Goal: Information Seeking & Learning: Check status

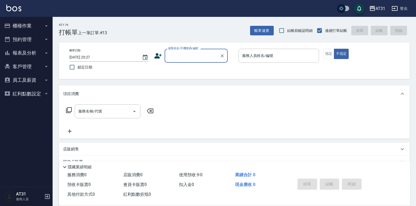
click at [32, 55] on button "報表及分析" at bounding box center [26, 53] width 48 height 14
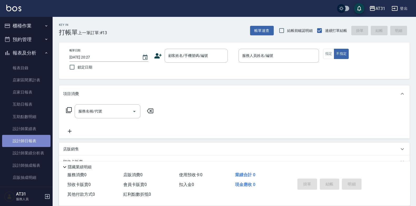
click at [32, 138] on link "設計師日報表" at bounding box center [26, 141] width 48 height 12
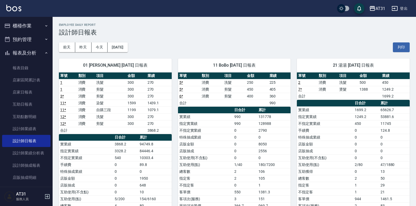
click at [244, 126] on td "990" at bounding box center [245, 123] width 24 height 7
click at [78, 47] on button "昨天" at bounding box center [83, 47] width 16 height 10
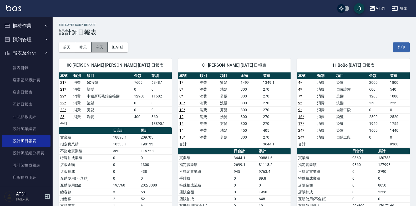
click at [97, 43] on button "今天" at bounding box center [100, 47] width 16 height 10
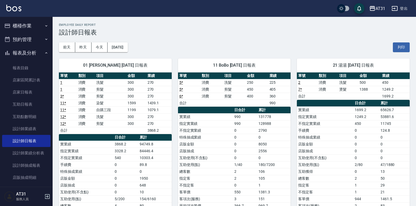
click at [32, 26] on button "櫃檯作業" at bounding box center [26, 26] width 48 height 14
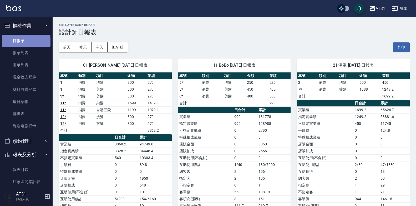
click at [26, 43] on link "打帳單" at bounding box center [26, 41] width 48 height 12
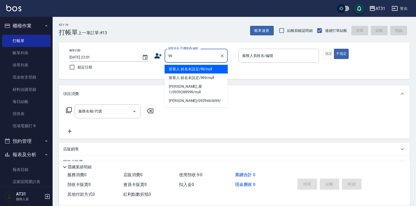
type input "新客人 姓名未設定/99/null"
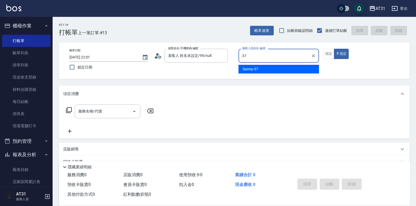
type input "Sunny-37"
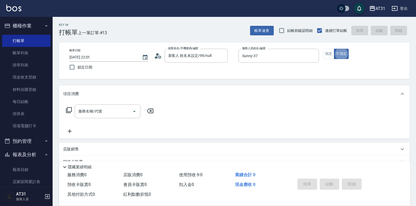
type button "false"
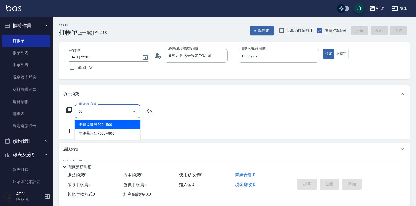
type input "501"
type input "160"
type input "染髮(501)"
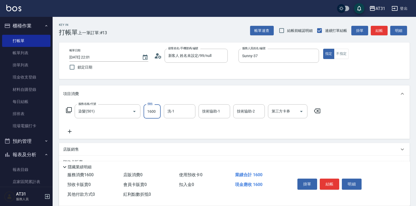
type input "2"
type input "0"
type input "22"
type input "20"
type input "220"
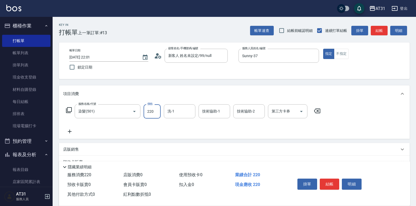
type input "220"
type input "2200"
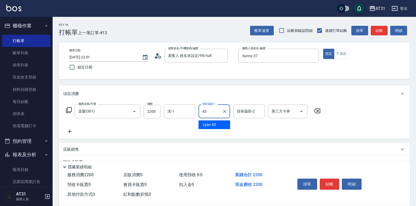
type input "Lyan-45"
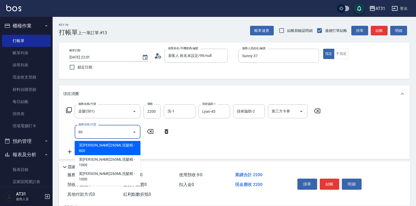
type input "609"
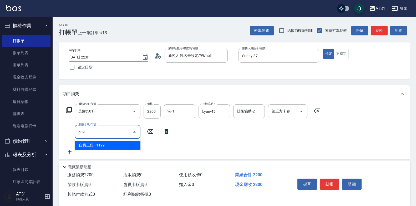
type input "330"
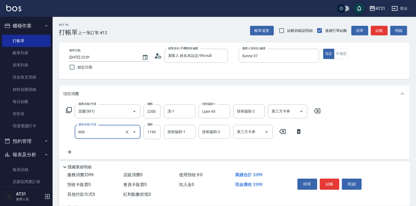
type input "自購三段(609)"
type input "220"
type input "300"
type input "520"
type input "3000"
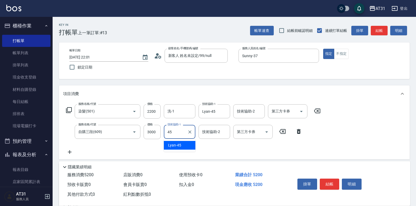
type input "Lyan-45"
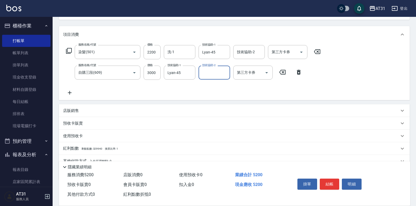
scroll to position [84, 0]
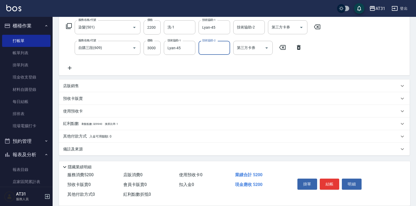
click at [87, 138] on p "其他付款方式 入金可用餘額: 0" at bounding box center [87, 136] width 48 height 6
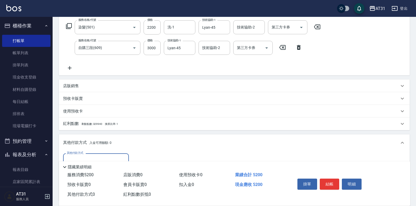
scroll to position [137, 0]
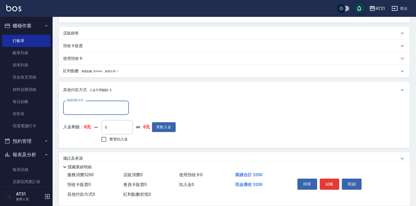
click at [107, 111] on input "其他付款方式" at bounding box center [96, 107] width 61 height 9
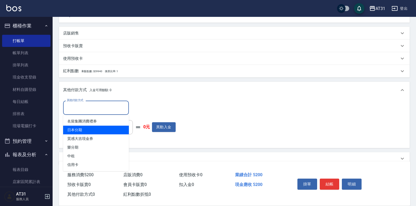
click at [100, 127] on span "日本分期" at bounding box center [96, 130] width 66 height 9
type input "日本分期"
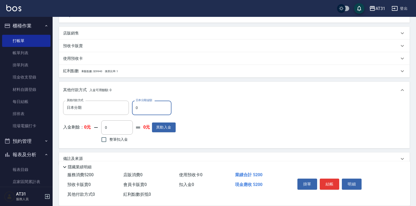
drag, startPoint x: 145, startPoint y: 108, endPoint x: 110, endPoint y: 115, distance: 35.4
click at [110, 115] on div "其他付款方式 日本分期 其他付款方式 日本分期金額 0 日本分期金額 入金剩餘： 0元 0 ​ 整筆扣入金 0元 異動入金" at bounding box center [119, 122] width 113 height 43
type input "510"
type input "52"
type input "460"
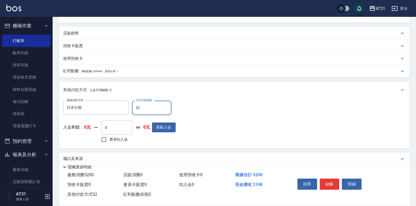
type input "520"
type input "0"
type input "5200"
click at [331, 179] on button "結帳" at bounding box center [330, 183] width 20 height 11
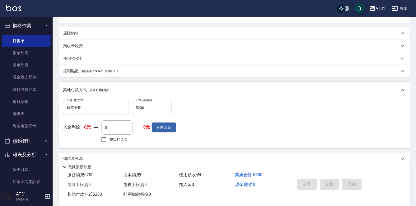
type input "[DATE] 22:02"
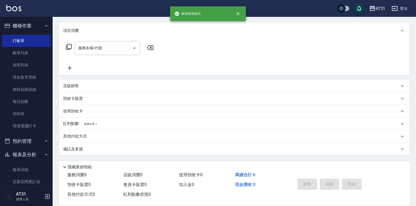
scroll to position [0, 0]
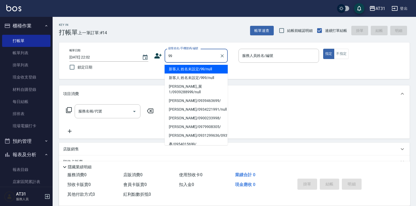
type input "新客人 姓名未設定/99/null"
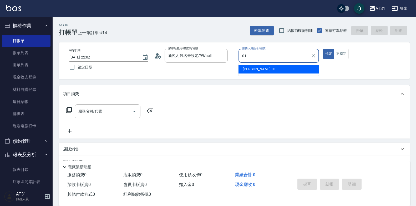
type input "[PERSON_NAME]-01"
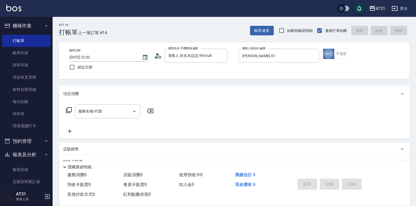
type button "true"
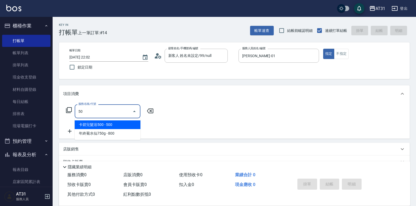
type input "501"
type input "160"
type input "染髮(501)"
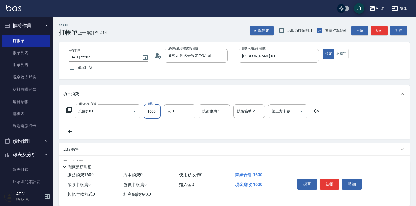
type input "0"
type input "159"
type input "150"
type input "1599"
type input "[PERSON_NAME]-49"
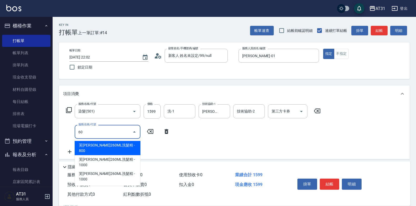
type input "609"
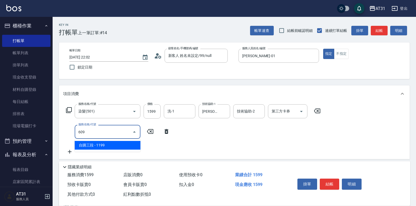
type input "270"
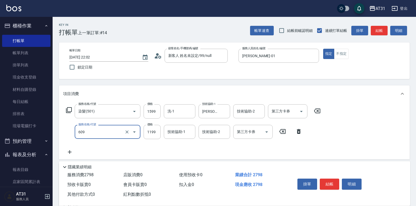
type input "自購三段(609)"
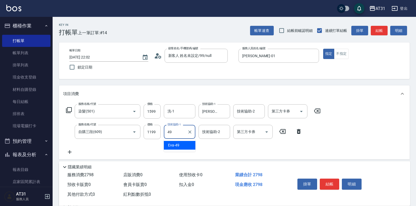
type input "[PERSON_NAME]-49"
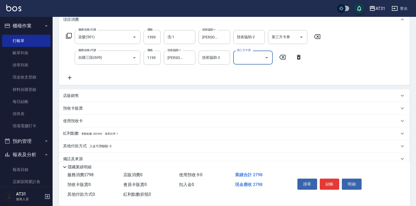
scroll to position [79, 0]
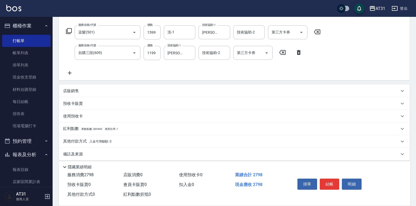
click at [72, 91] on p "店販銷售" at bounding box center [71, 91] width 16 height 6
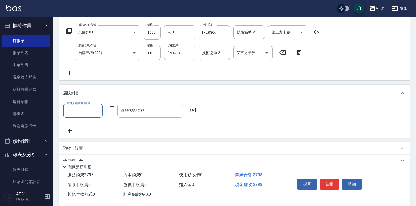
scroll to position [0, 0]
type input "[PERSON_NAME]-01"
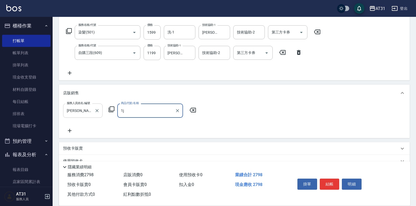
type input "1"
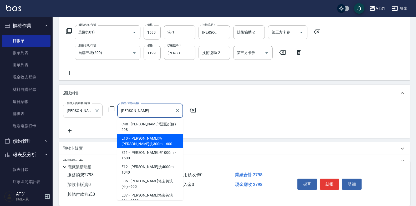
type input "[PERSON_NAME]洗300ml"
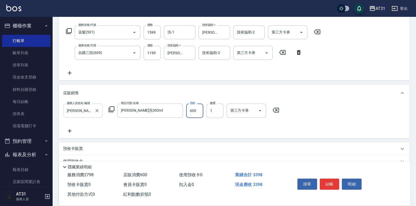
type input "330"
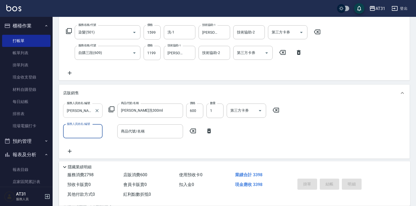
type input "[DATE] 22:03"
type input "0"
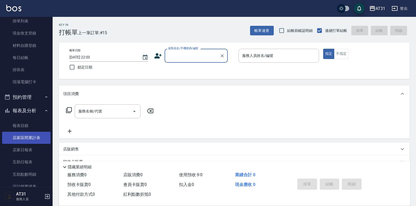
scroll to position [53, 0]
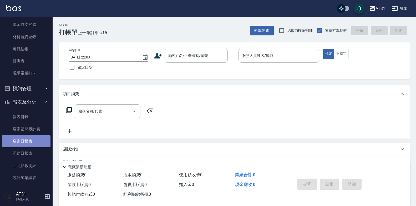
click at [32, 139] on link "店家日報表" at bounding box center [26, 141] width 48 height 12
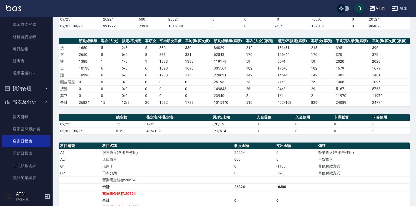
scroll to position [53, 0]
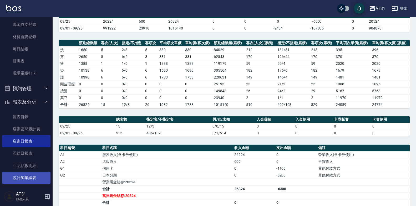
click at [34, 181] on link "設計師業績表" at bounding box center [26, 178] width 48 height 12
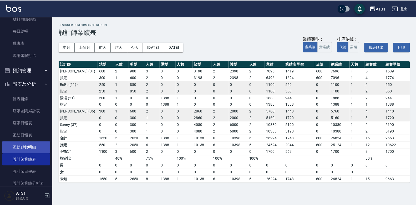
scroll to position [79, 0]
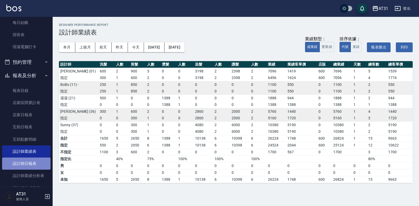
click at [34, 162] on link "設計師日報表" at bounding box center [26, 163] width 48 height 12
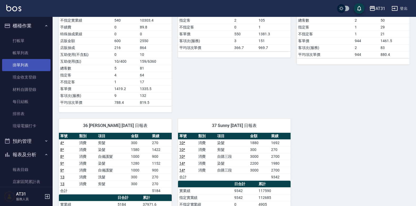
click at [37, 70] on link "掛單列表" at bounding box center [26, 65] width 48 height 12
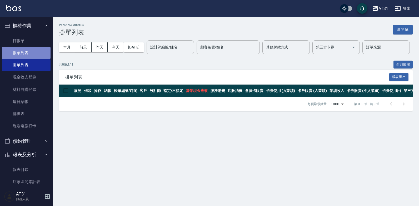
click at [33, 54] on link "帳單列表" at bounding box center [26, 53] width 48 height 12
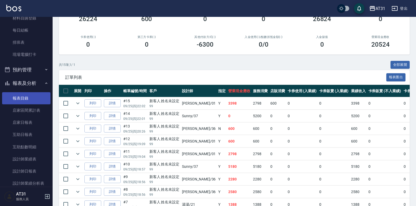
scroll to position [79, 0]
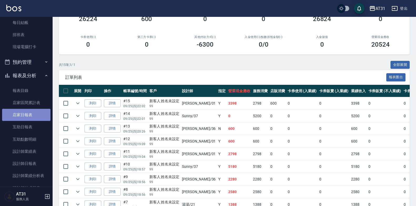
click at [31, 115] on link "店家日報表" at bounding box center [26, 115] width 48 height 12
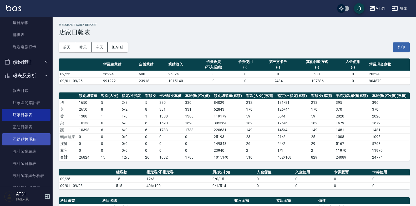
click at [43, 140] on link "互助點數明細" at bounding box center [26, 139] width 48 height 12
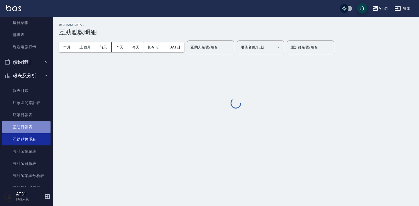
click at [40, 128] on link "互助日報表" at bounding box center [26, 127] width 48 height 12
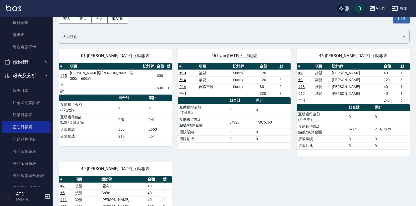
scroll to position [21, 0]
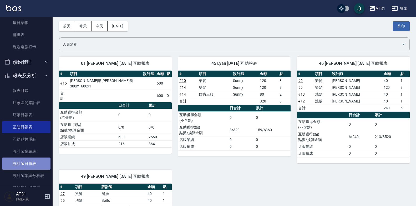
click at [35, 164] on link "設計師日報表" at bounding box center [26, 163] width 48 height 12
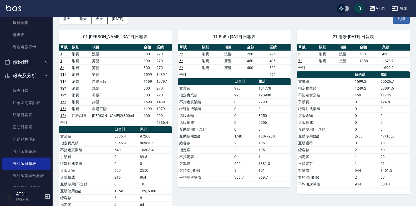
scroll to position [20, 0]
